Goal: Task Accomplishment & Management: Manage account settings

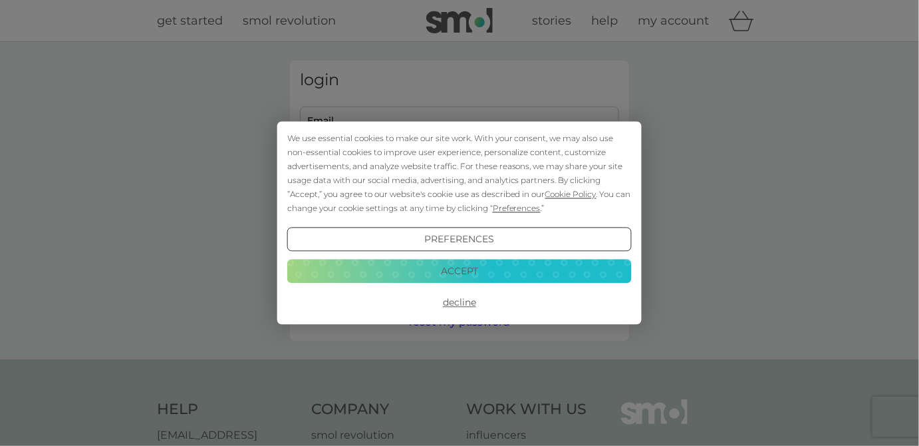
click at [445, 271] on button "Accept" at bounding box center [459, 271] width 344 height 24
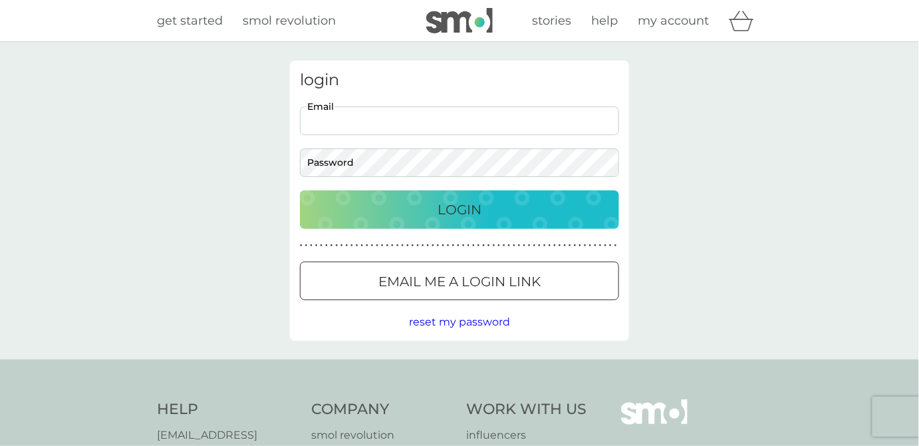
drag, startPoint x: 378, startPoint y: 115, endPoint x: 388, endPoint y: 134, distance: 21.7
click at [378, 116] on input "Email" at bounding box center [459, 120] width 319 height 29
type input "[EMAIL_ADDRESS][DOMAIN_NAME]"
click at [467, 277] on div at bounding box center [460, 282] width 48 height 14
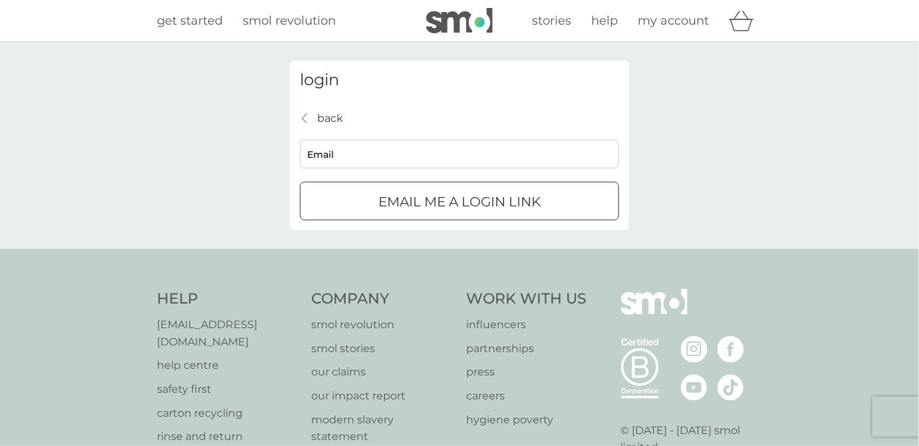
click at [383, 154] on input "Email" at bounding box center [459, 154] width 319 height 29
type input "[EMAIL_ADDRESS][DOMAIN_NAME]"
click at [399, 194] on p "Email me a login link" at bounding box center [459, 201] width 162 height 21
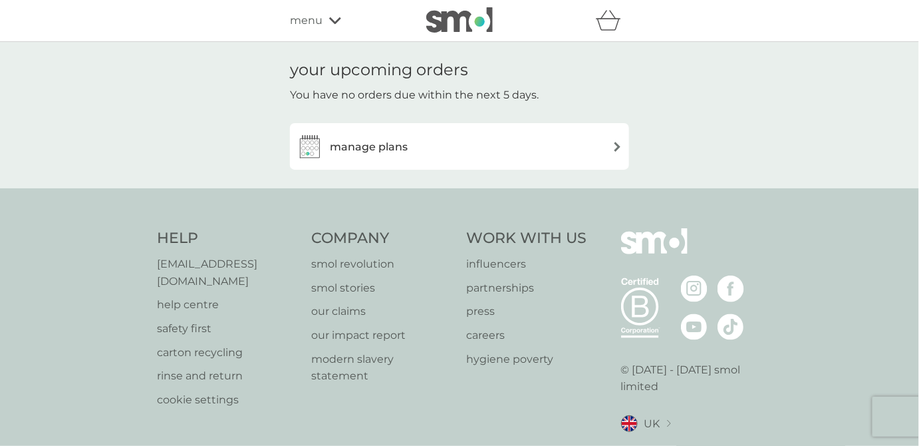
click at [335, 21] on icon at bounding box center [335, 21] width 12 height 8
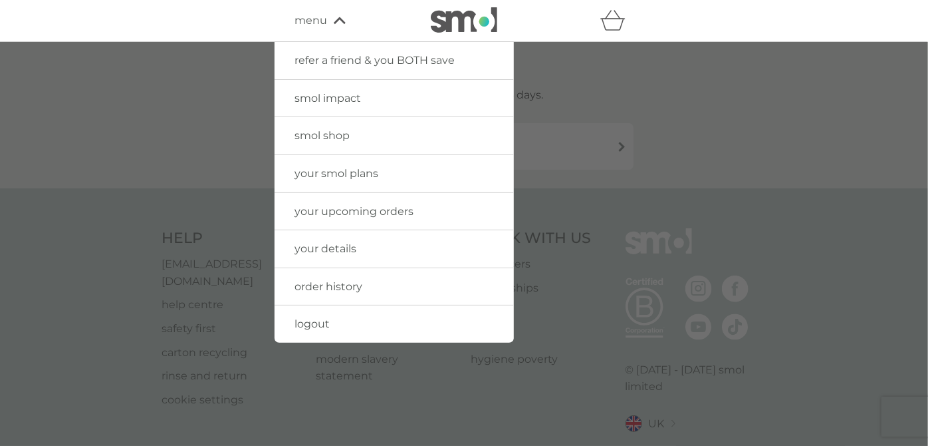
click at [344, 174] on span "your smol plans" at bounding box center [337, 173] width 84 height 13
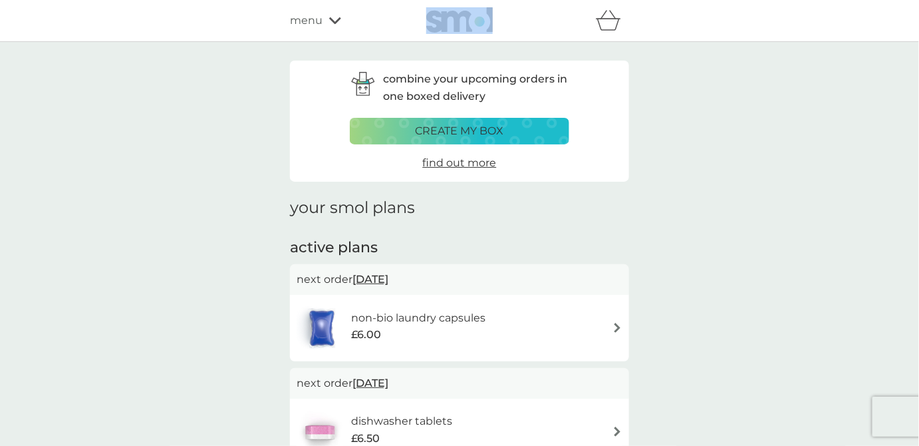
click at [331, 19] on icon at bounding box center [335, 20] width 12 height 7
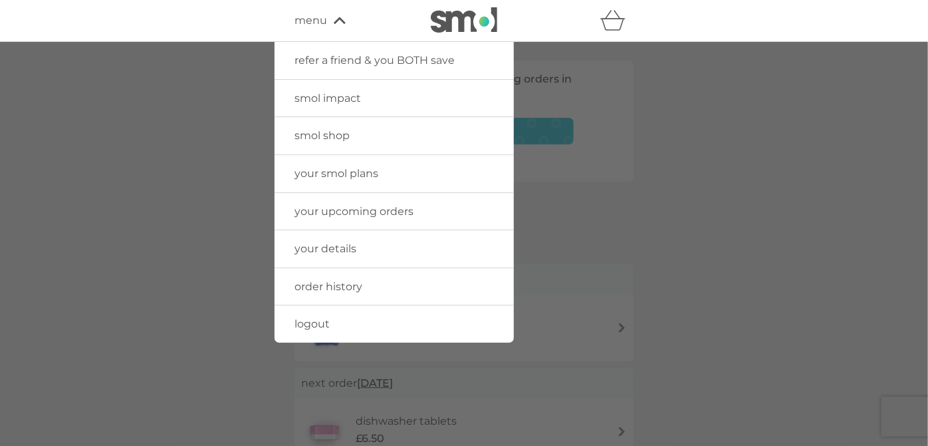
click at [348, 285] on span "order history" at bounding box center [329, 286] width 68 height 13
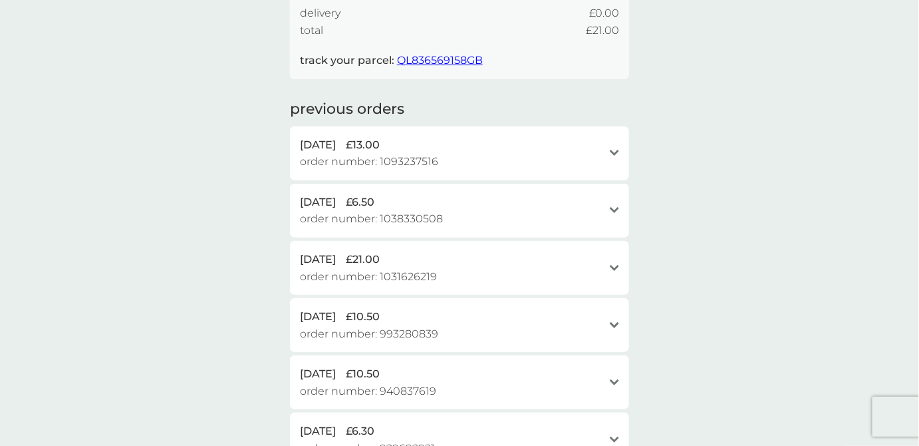
scroll to position [241, 0]
click at [618, 149] on icon "open" at bounding box center [614, 152] width 9 height 7
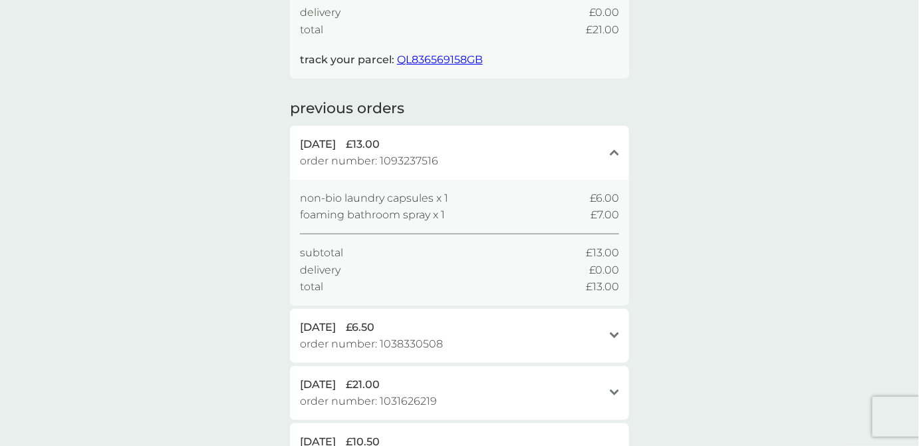
click at [508, 156] on div "[DATE] £13.00 order number: 1093237516" at bounding box center [451, 153] width 303 height 34
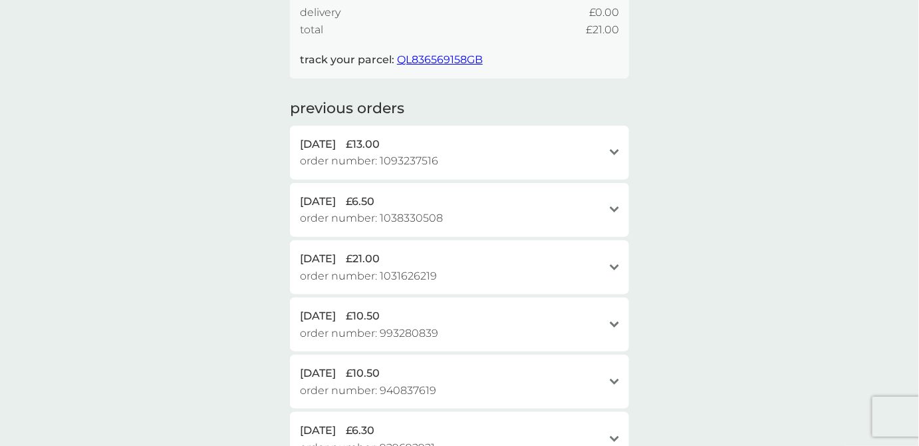
click at [370, 139] on span "£13.00" at bounding box center [363, 144] width 34 height 17
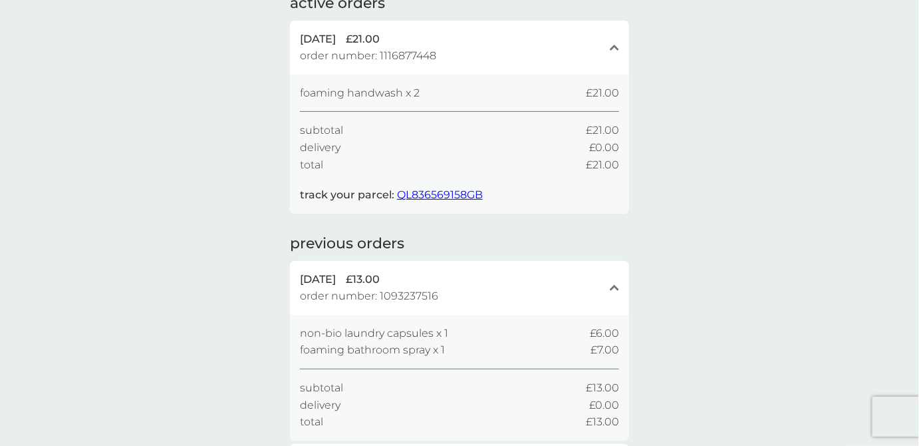
scroll to position [0, 0]
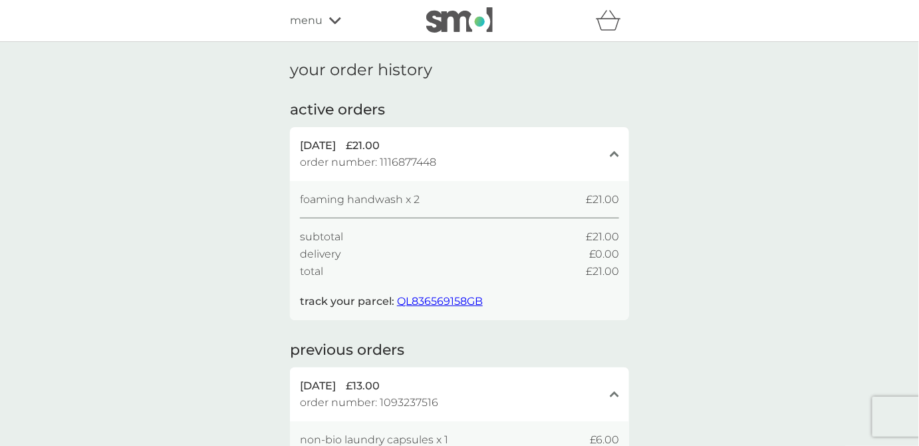
click at [327, 19] on div "menu" at bounding box center [346, 20] width 113 height 17
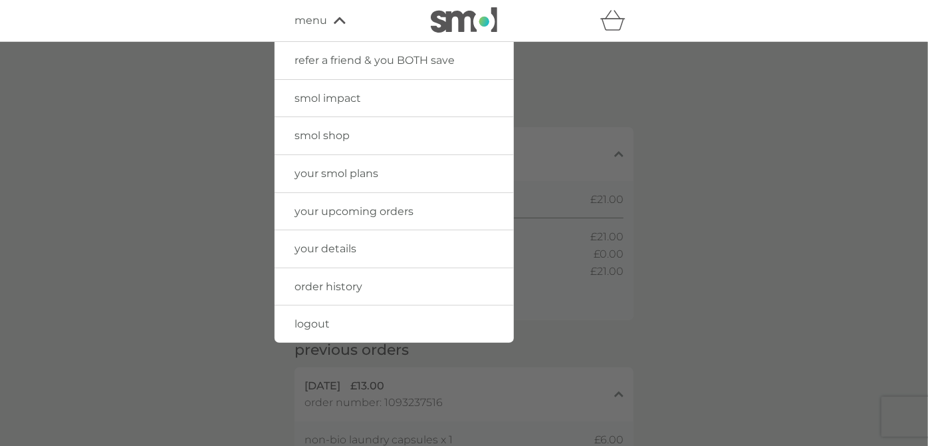
click at [356, 237] on link "your details" at bounding box center [394, 248] width 239 height 37
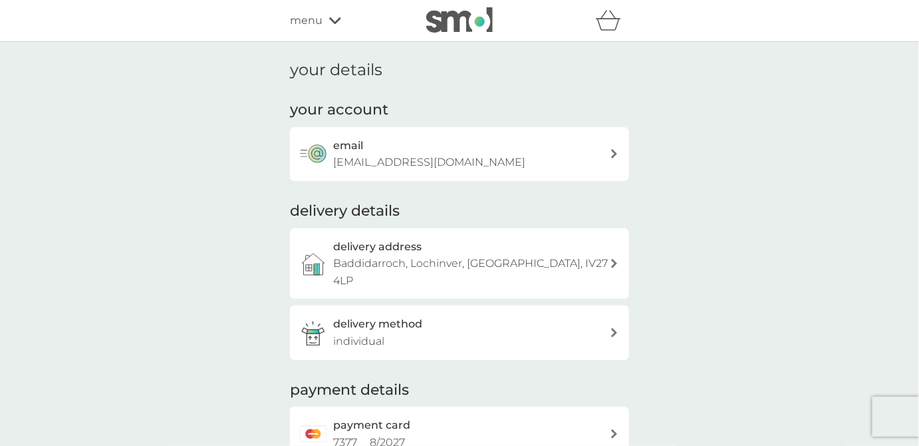
click at [331, 22] on icon at bounding box center [335, 21] width 12 height 8
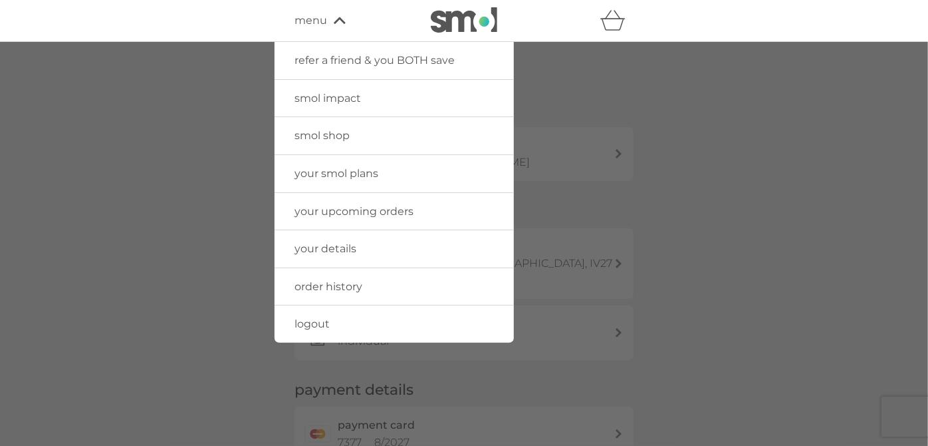
click at [354, 132] on link "smol shop" at bounding box center [394, 135] width 239 height 37
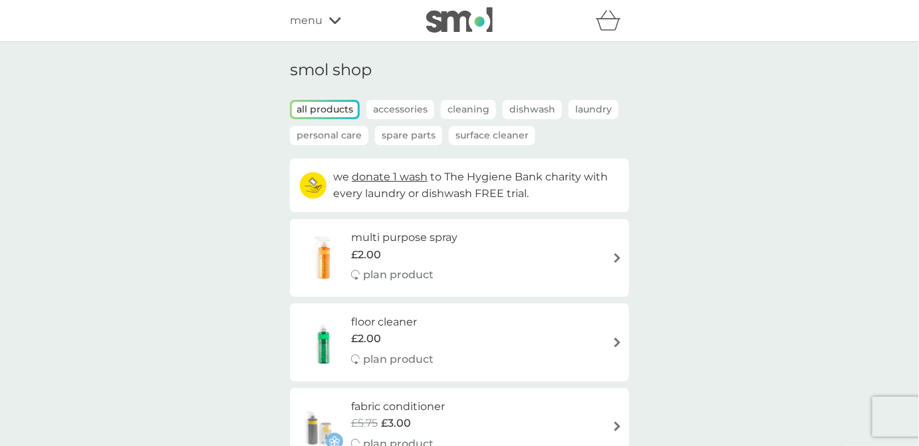
click at [335, 21] on icon at bounding box center [335, 20] width 12 height 7
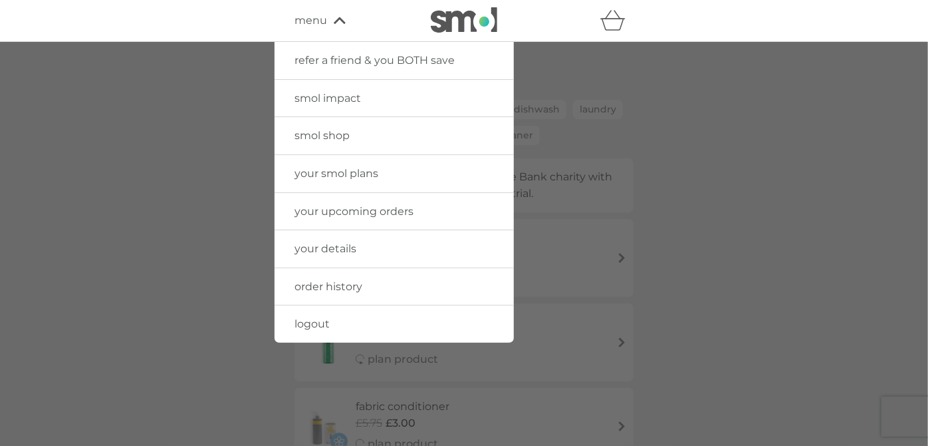
click at [342, 280] on span "order history" at bounding box center [329, 286] width 68 height 13
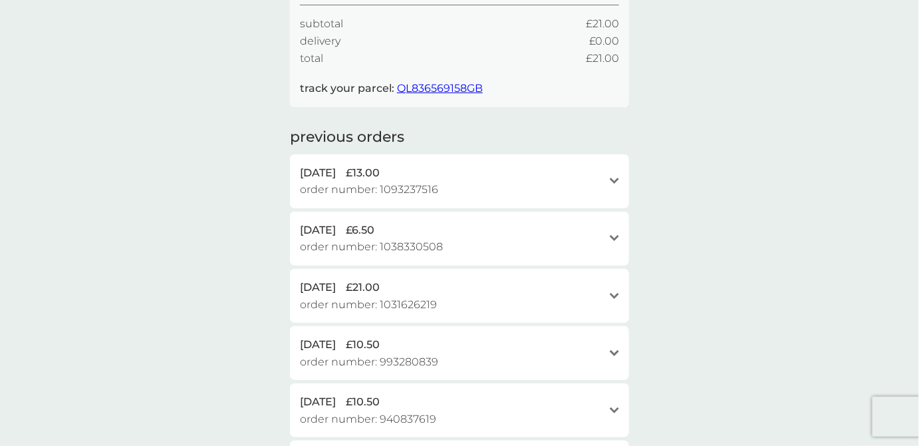
scroll to position [241, 0]
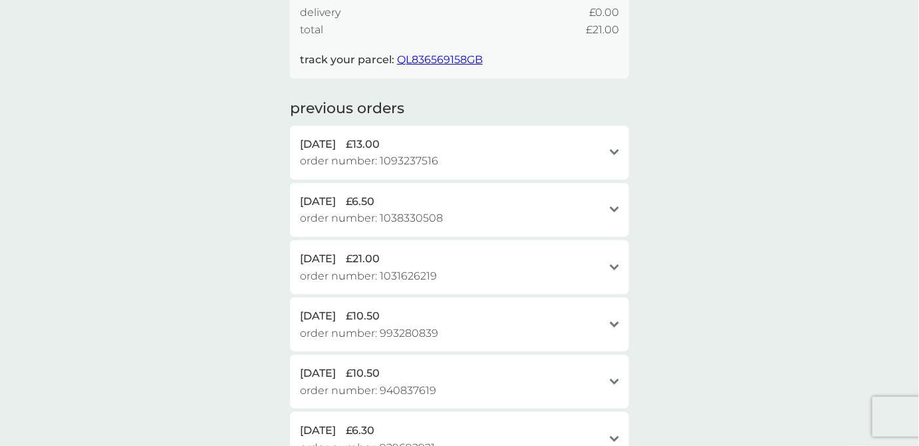
click at [616, 151] on icon at bounding box center [614, 152] width 9 height 6
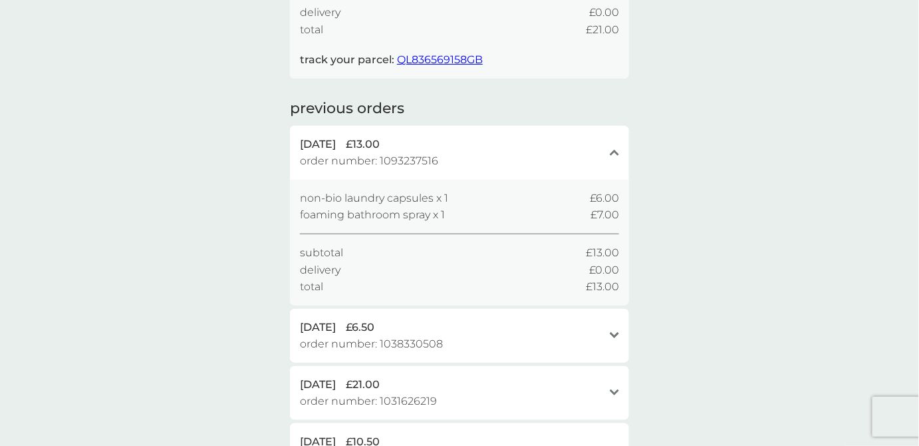
click at [415, 164] on span "order number: 1093237516" at bounding box center [369, 160] width 138 height 17
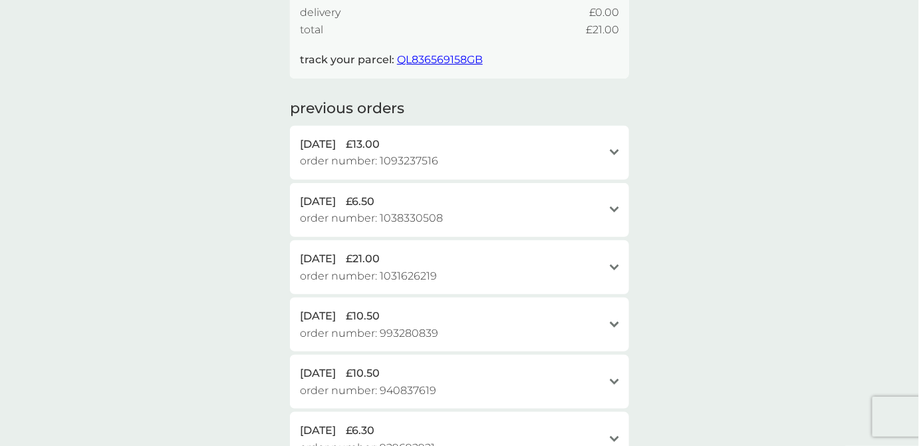
click at [406, 160] on span "order number: 1093237516" at bounding box center [369, 160] width 138 height 17
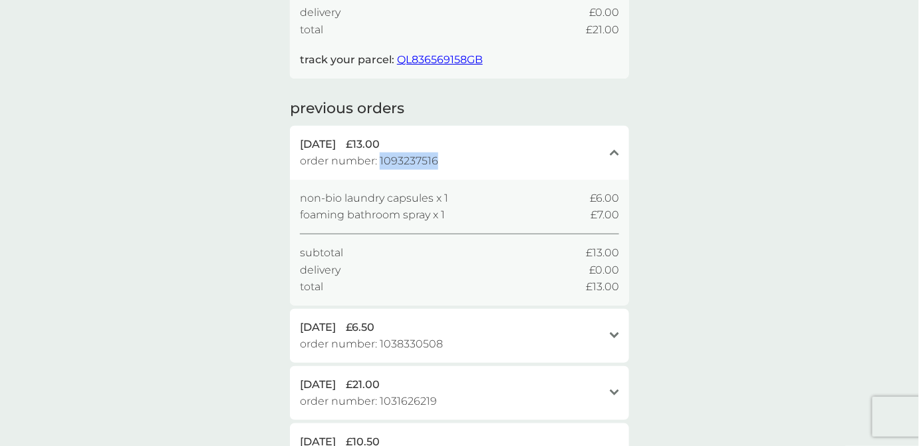
click at [406, 160] on span "order number: 1093237516" at bounding box center [369, 160] width 138 height 17
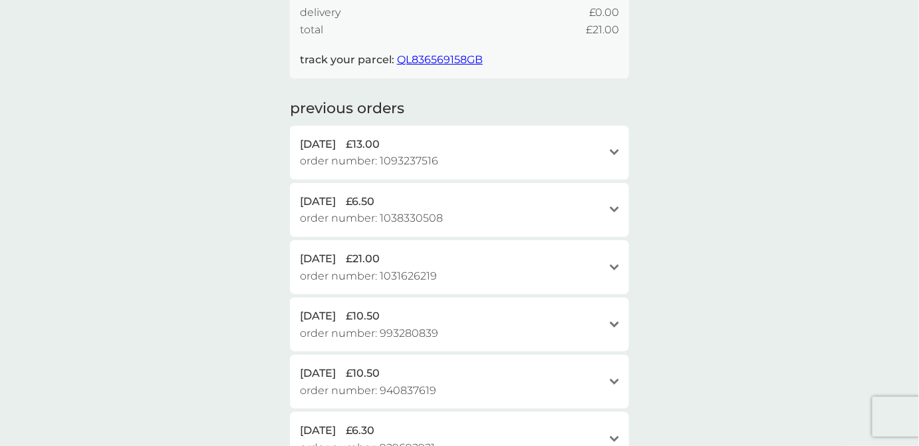
click at [475, 142] on div "[DATE] £13.00" at bounding box center [451, 144] width 303 height 17
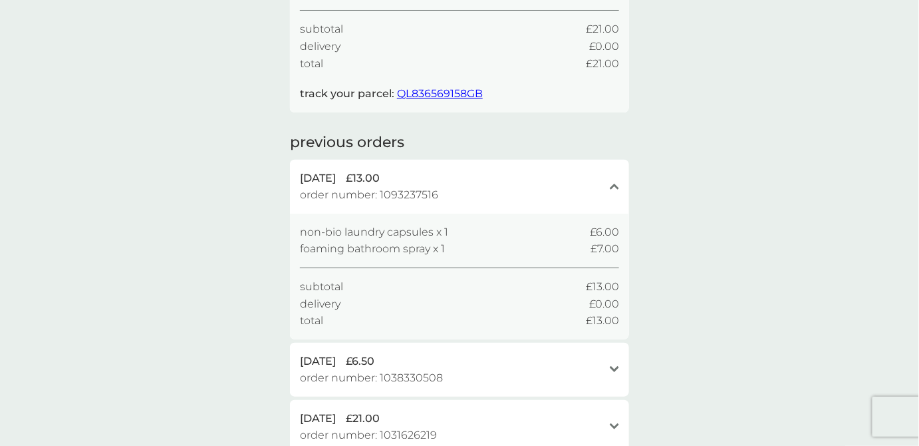
scroll to position [181, 0]
